Goal: Task Accomplishment & Management: Manage account settings

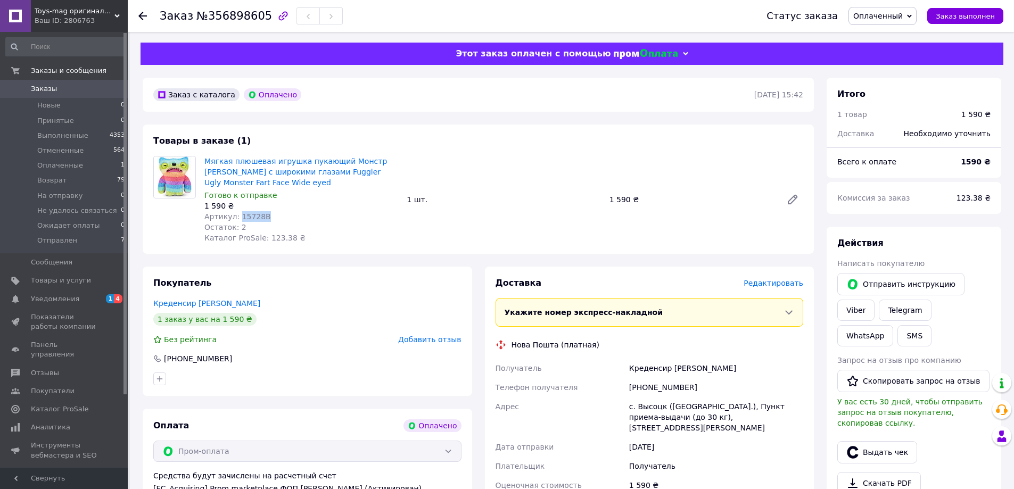
drag, startPoint x: 256, startPoint y: 216, endPoint x: 236, endPoint y: 218, distance: 20.3
click at [236, 218] on span "Артикул: 15728B" at bounding box center [237, 216] width 67 height 9
copy span "15728B"
click at [45, 276] on span "Товары и услуги" at bounding box center [61, 281] width 60 height 10
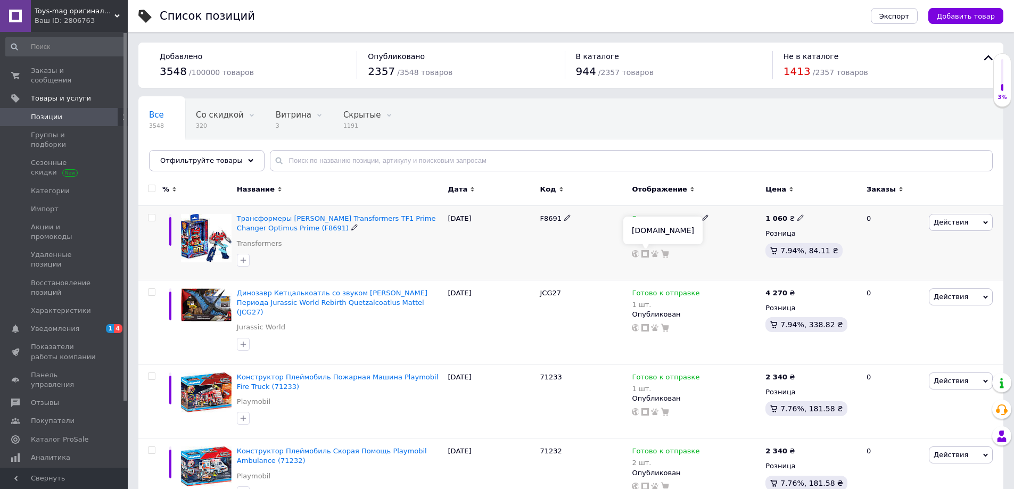
click at [647, 256] on icon at bounding box center [644, 253] width 7 height 7
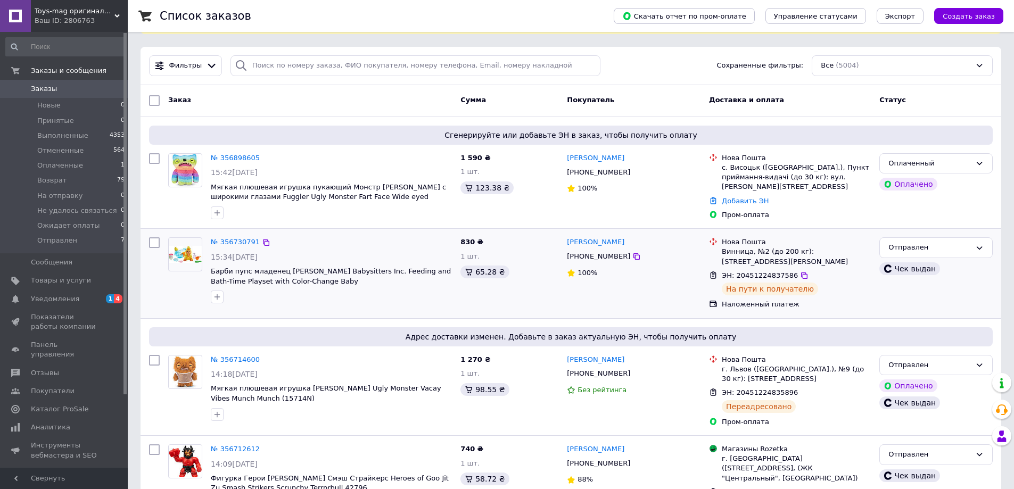
scroll to position [36, 0]
